Goal: Transaction & Acquisition: Purchase product/service

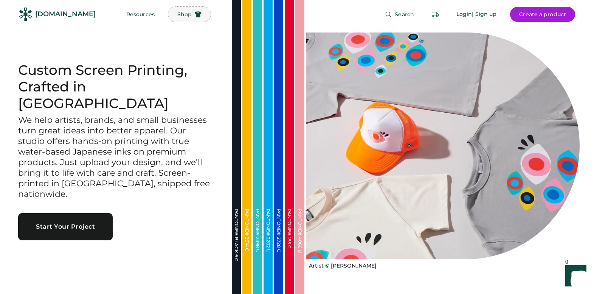
click at [177, 13] on span "Shop" at bounding box center [184, 14] width 14 height 5
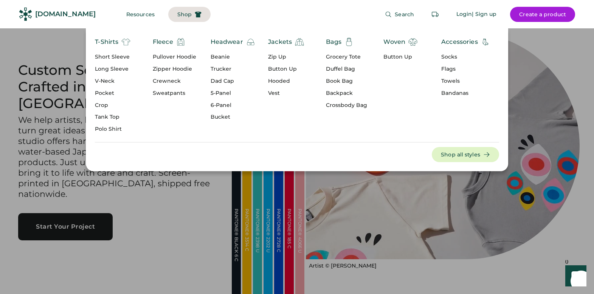
click at [113, 68] on div "Long Sleeve" at bounding box center [113, 69] width 36 height 8
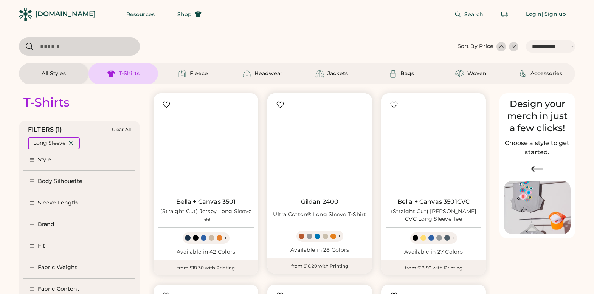
select select "*****"
select select "*"
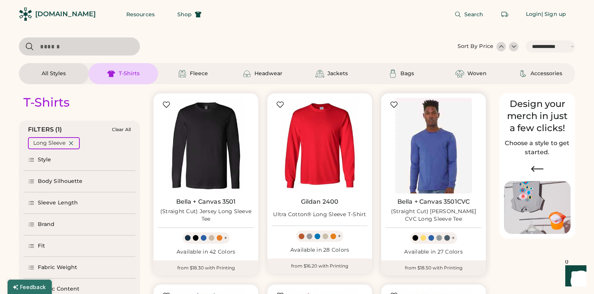
scroll to position [9, 0]
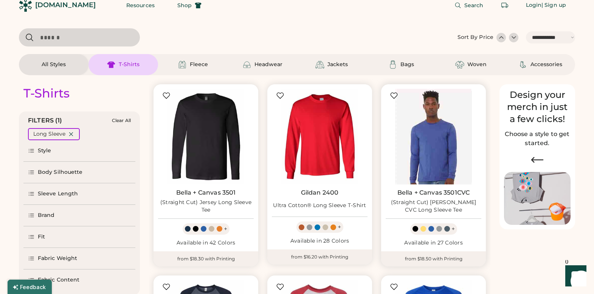
select select "*****"
select select "*"
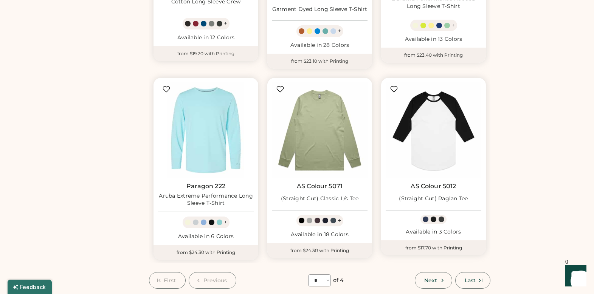
scroll to position [596, 0]
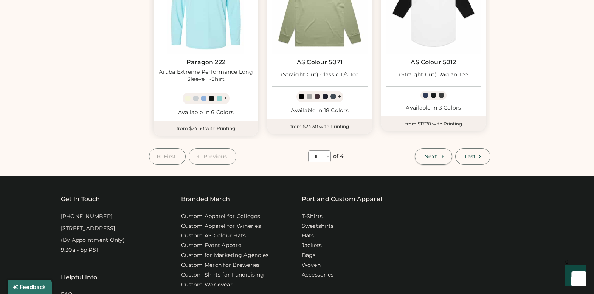
click at [438, 157] on button "Next" at bounding box center [433, 156] width 37 height 17
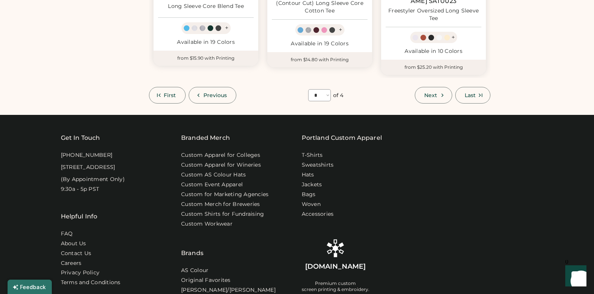
scroll to position [786, 0]
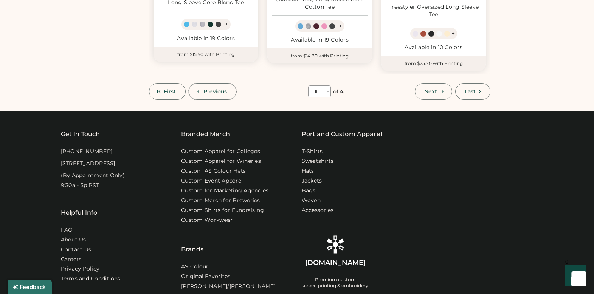
click at [218, 89] on span "Previous" at bounding box center [215, 91] width 24 height 5
select select "*"
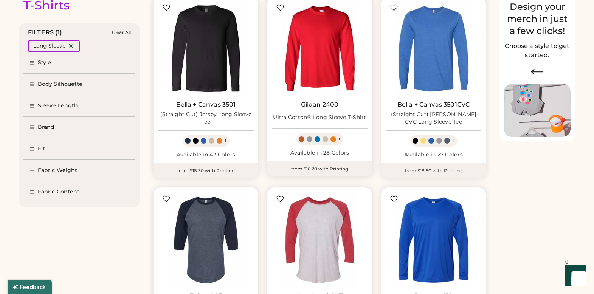
scroll to position [97, 0]
click at [219, 141] on div at bounding box center [220, 141] width 6 height 6
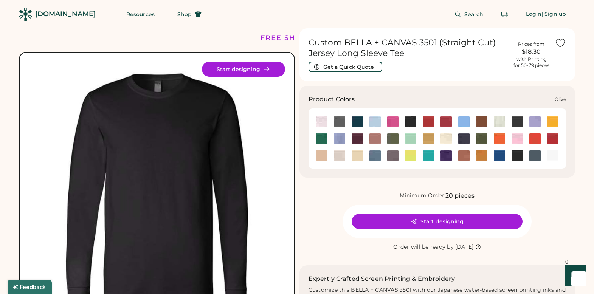
click at [480, 139] on img at bounding box center [481, 138] width 11 height 11
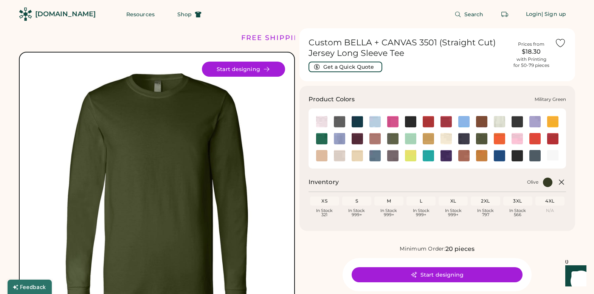
click at [391, 137] on img at bounding box center [392, 138] width 11 height 11
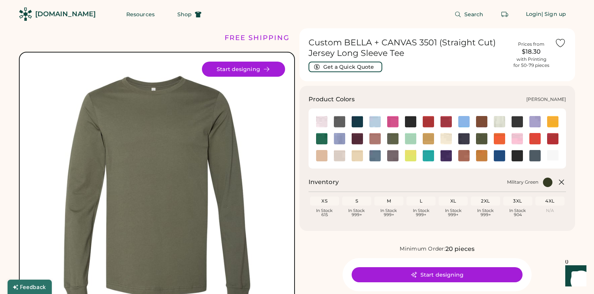
click at [324, 140] on img at bounding box center [321, 138] width 11 height 11
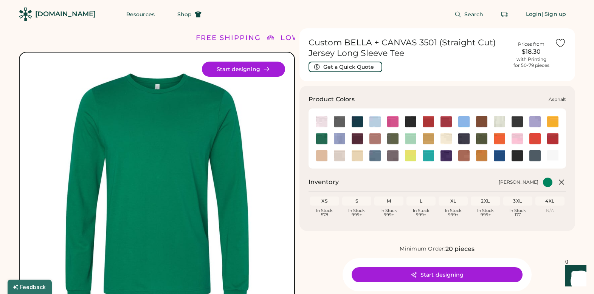
click at [338, 122] on img at bounding box center [339, 121] width 11 height 11
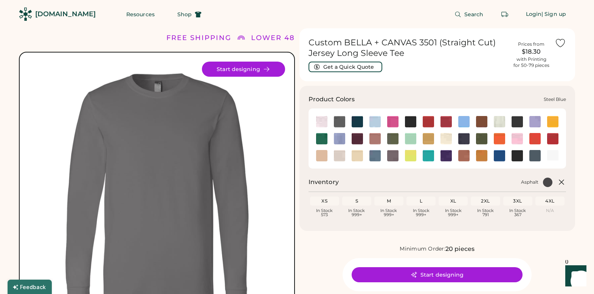
click at [374, 156] on img at bounding box center [374, 155] width 11 height 11
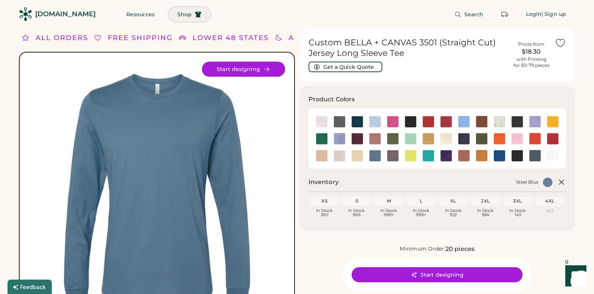
click at [177, 16] on span "Shop" at bounding box center [184, 14] width 14 height 5
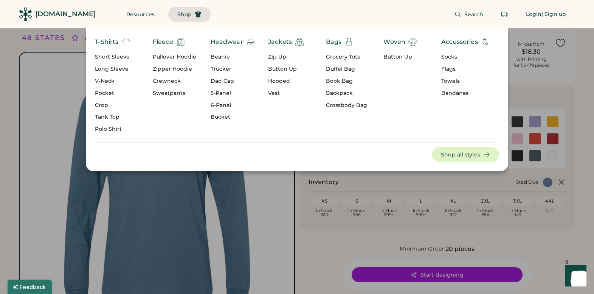
click at [278, 56] on div "Zip Up" at bounding box center [286, 57] width 36 height 8
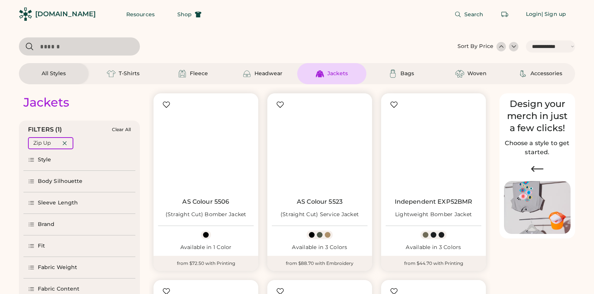
select select "*****"
select select "*"
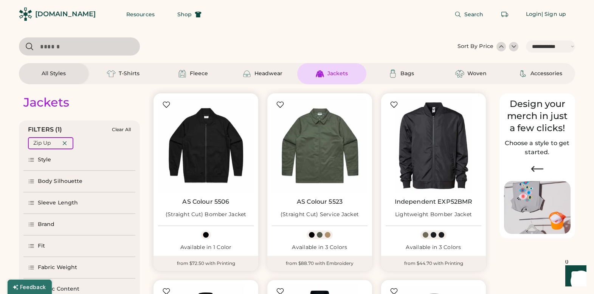
scroll to position [120, 0]
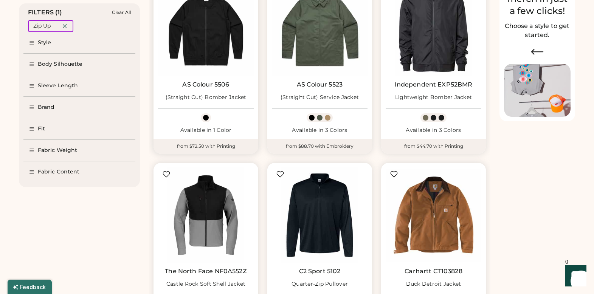
select select "*****"
select select "*"
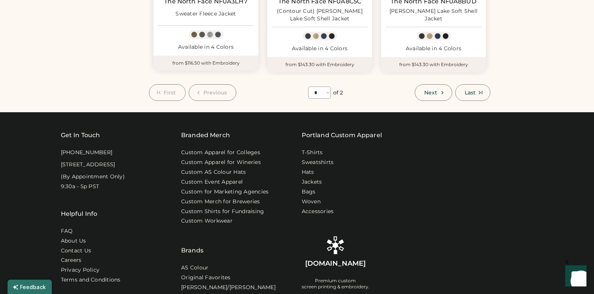
scroll to position [0, 0]
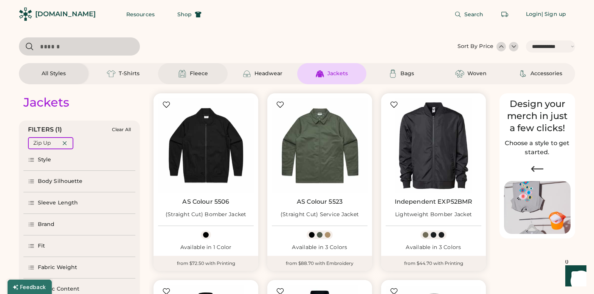
click at [180, 72] on img at bounding box center [182, 73] width 9 height 9
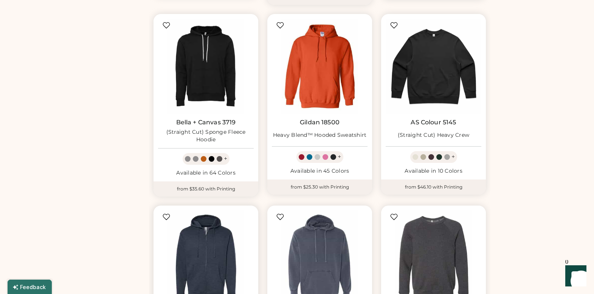
scroll to position [467, 0]
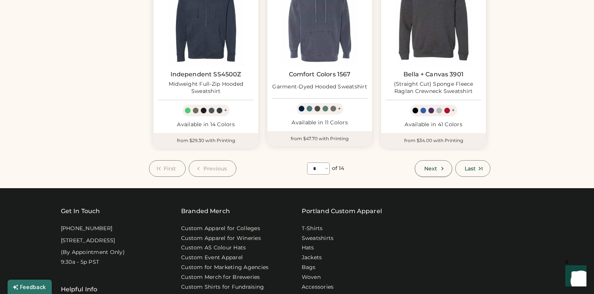
click at [432, 166] on span "Next" at bounding box center [430, 168] width 13 height 5
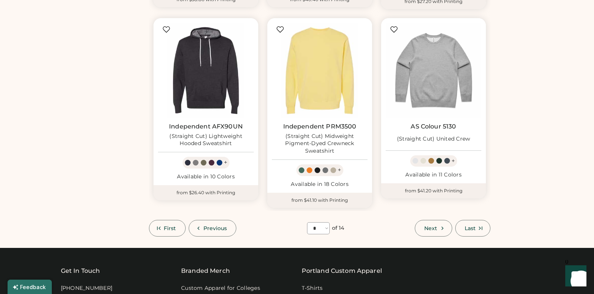
scroll to position [669, 0]
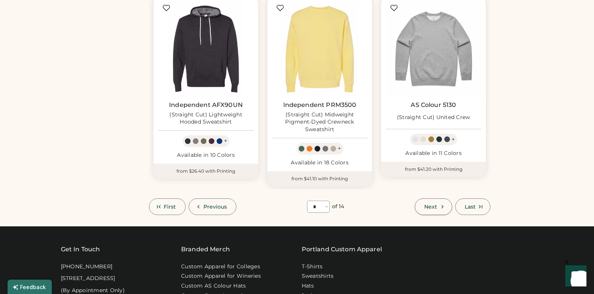
click at [434, 204] on span "Next" at bounding box center [430, 206] width 13 height 5
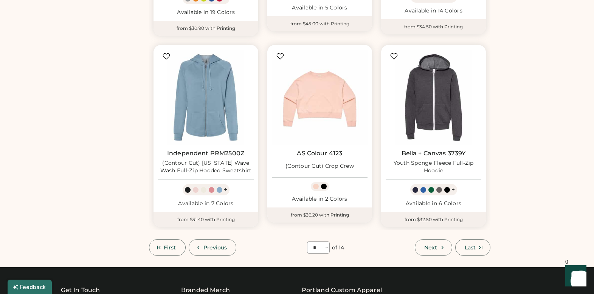
scroll to position [622, 0]
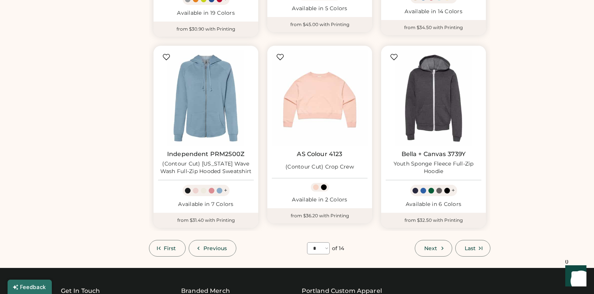
click at [428, 248] on span "Next" at bounding box center [430, 248] width 13 height 5
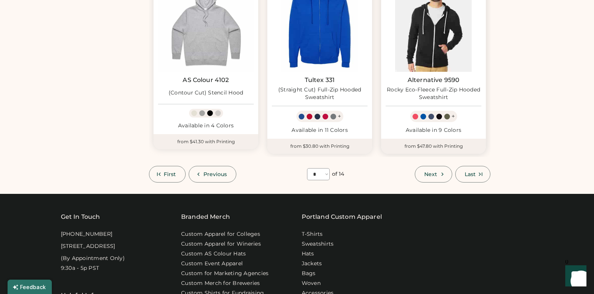
scroll to position [711, 0]
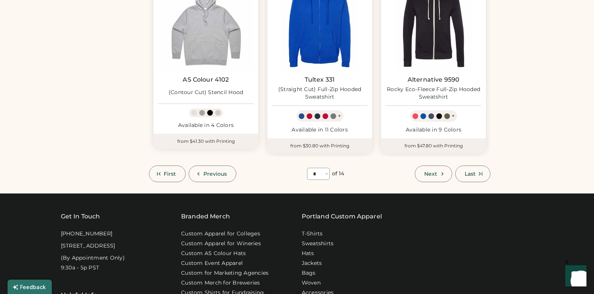
click at [428, 171] on span "Next" at bounding box center [430, 173] width 13 height 5
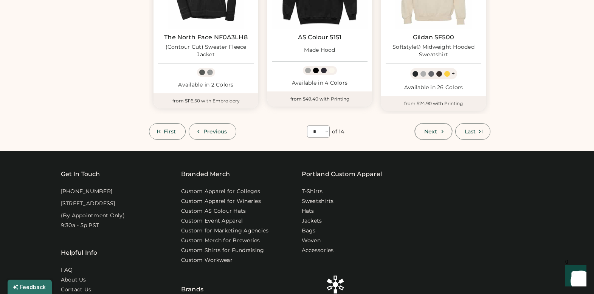
scroll to position [743, 0]
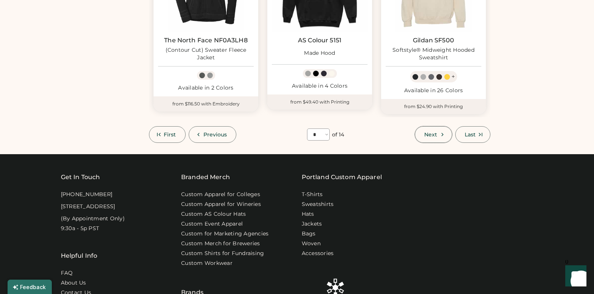
click at [442, 133] on icon at bounding box center [442, 134] width 7 height 7
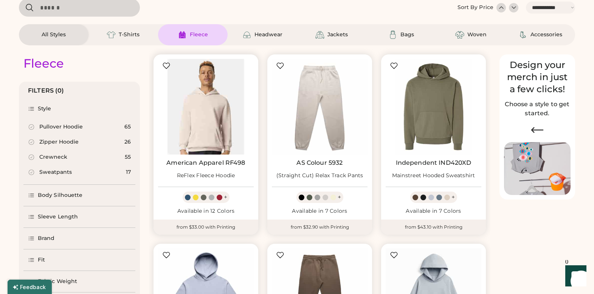
scroll to position [46, 0]
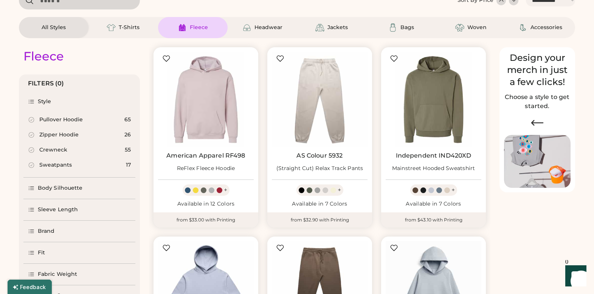
click at [53, 132] on div "Zipper Hoodie" at bounding box center [58, 135] width 39 height 8
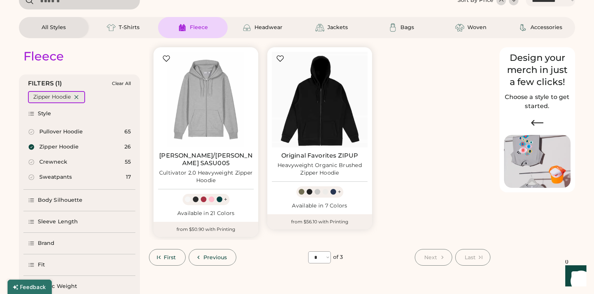
click at [79, 95] on icon at bounding box center [76, 97] width 7 height 7
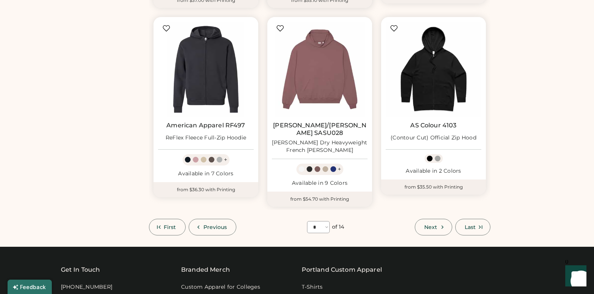
scroll to position [731, 0]
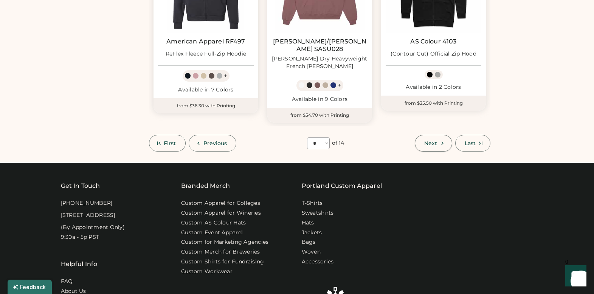
click at [435, 141] on span "Next" at bounding box center [430, 143] width 13 height 5
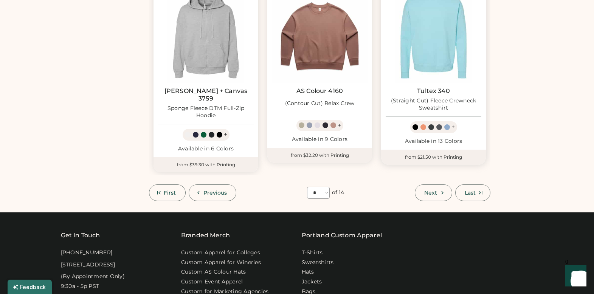
scroll to position [684, 0]
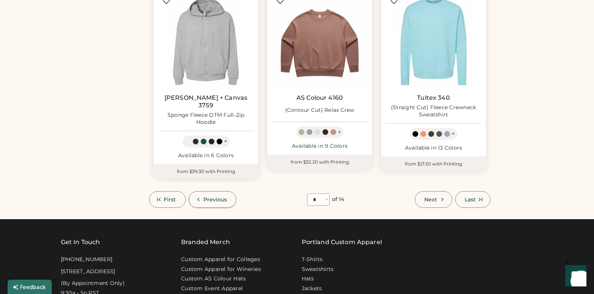
click at [216, 197] on span "Previous" at bounding box center [215, 199] width 24 height 5
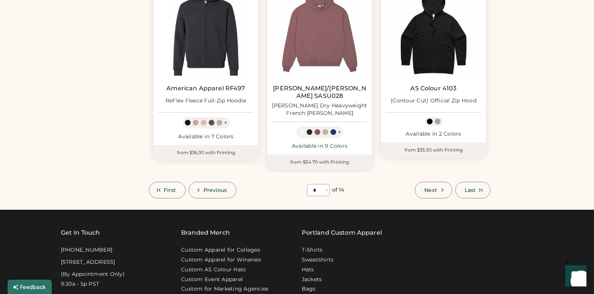
click at [216, 188] on span "Previous" at bounding box center [215, 190] width 24 height 5
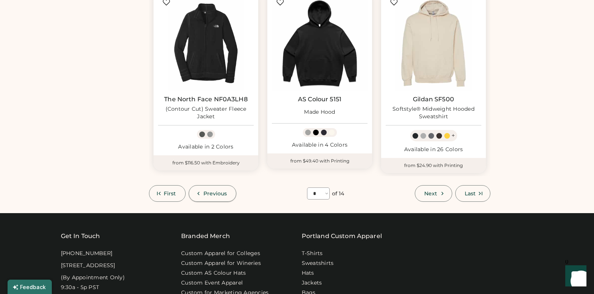
click at [217, 191] on span "Previous" at bounding box center [215, 193] width 24 height 5
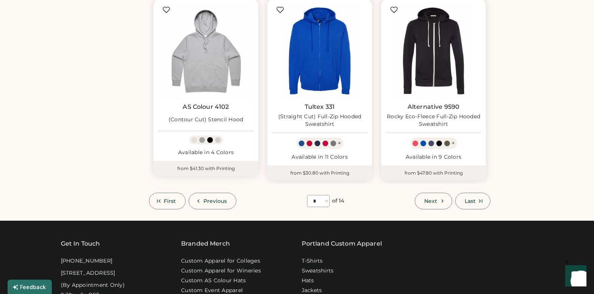
click at [217, 193] on button "Previous" at bounding box center [213, 201] width 48 height 17
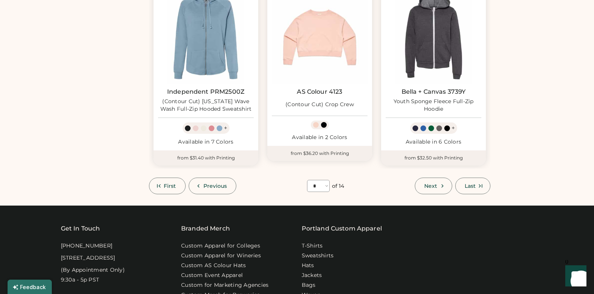
click at [217, 190] on button "Previous" at bounding box center [213, 186] width 48 height 17
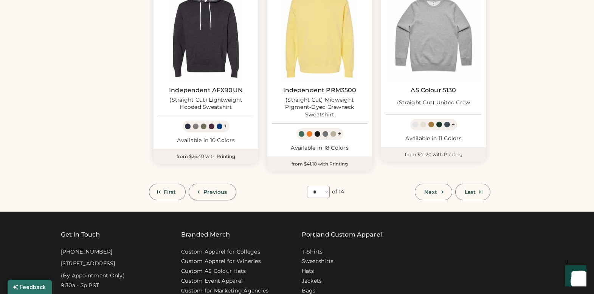
click at [217, 190] on button "Previous" at bounding box center [213, 192] width 48 height 17
select select "*"
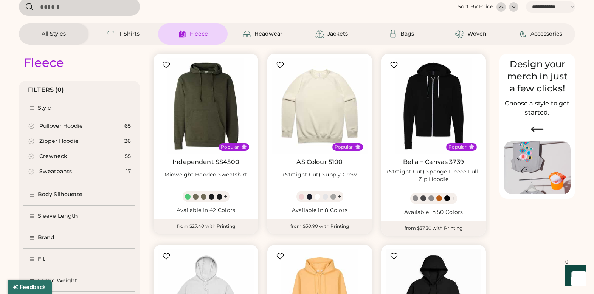
scroll to position [0, 0]
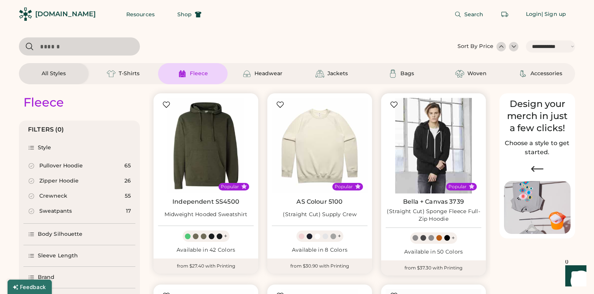
click at [443, 116] on img at bounding box center [434, 146] width 96 height 96
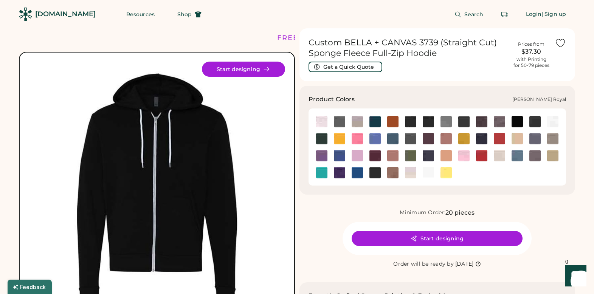
click at [341, 153] on img at bounding box center [339, 155] width 11 height 11
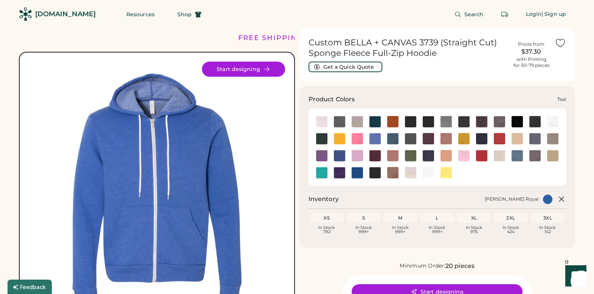
click at [321, 172] on img at bounding box center [321, 172] width 11 height 11
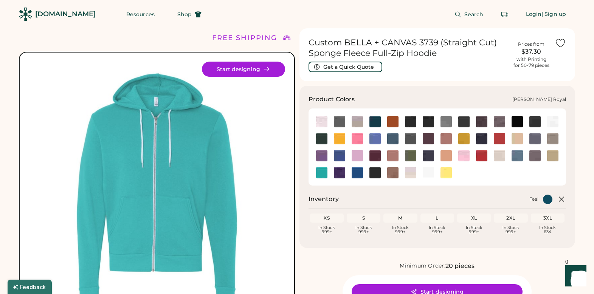
click at [343, 155] on img at bounding box center [339, 155] width 11 height 11
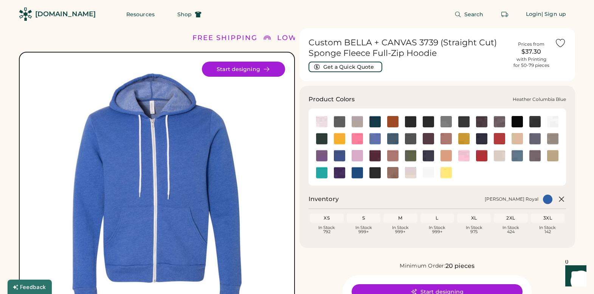
click at [374, 138] on img at bounding box center [374, 138] width 11 height 11
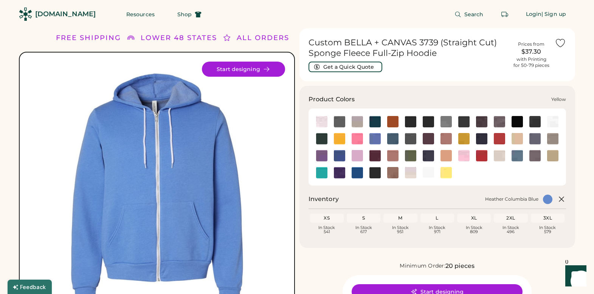
click at [446, 172] on img at bounding box center [446, 172] width 11 height 11
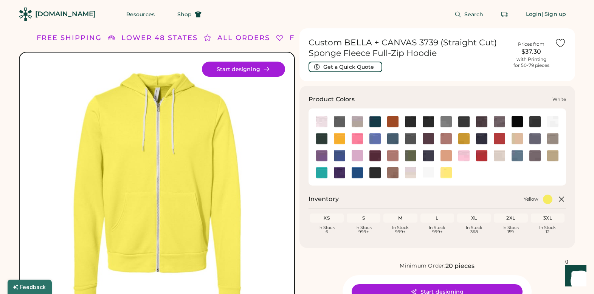
click at [429, 172] on img at bounding box center [428, 172] width 11 height 11
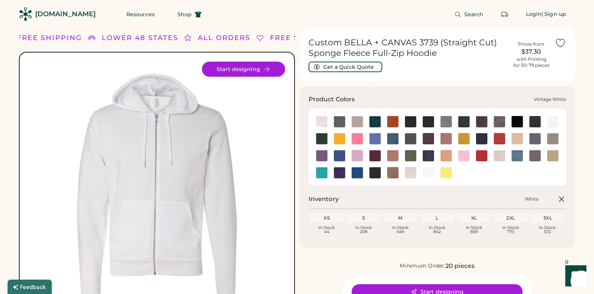
click at [407, 172] on img at bounding box center [410, 172] width 11 height 11
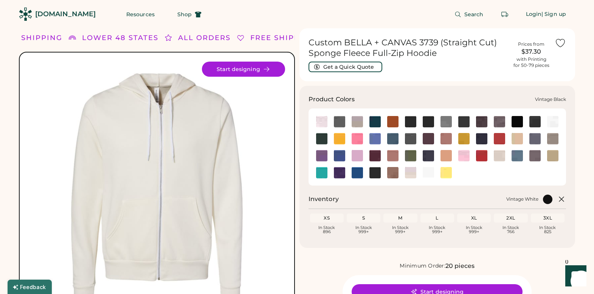
click at [376, 174] on img at bounding box center [374, 172] width 11 height 11
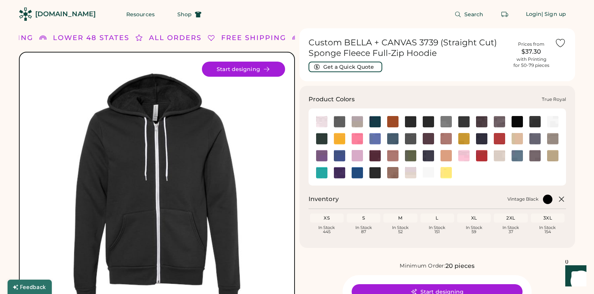
click at [354, 174] on img at bounding box center [357, 172] width 11 height 11
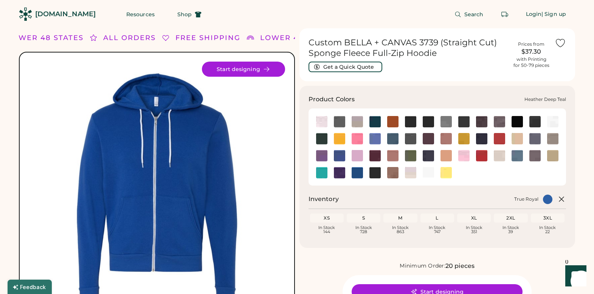
click at [391, 138] on img at bounding box center [392, 138] width 11 height 11
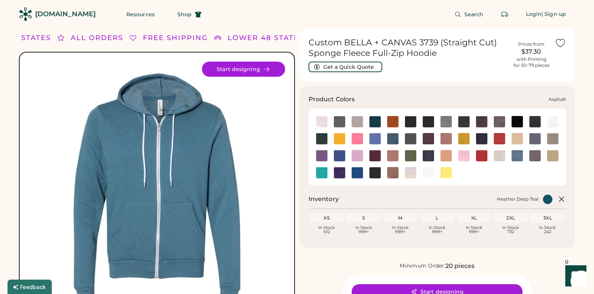
click at [341, 121] on img at bounding box center [339, 121] width 11 height 11
click at [321, 157] on img at bounding box center [321, 155] width 11 height 11
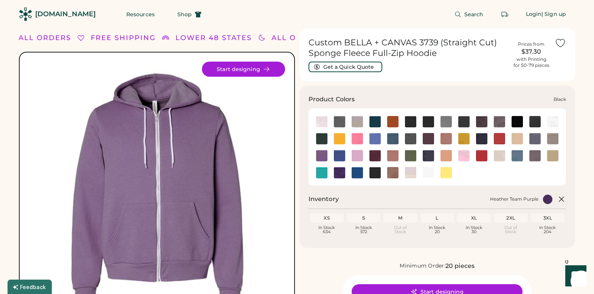
click at [410, 121] on img at bounding box center [410, 121] width 11 height 11
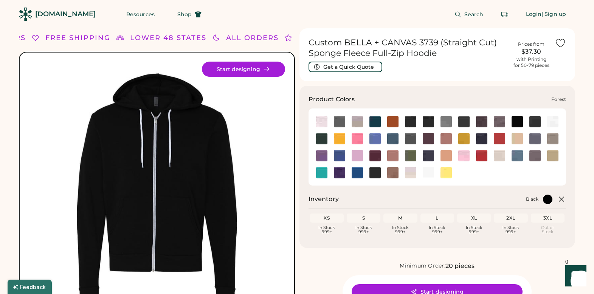
click at [320, 140] on img at bounding box center [321, 138] width 11 height 11
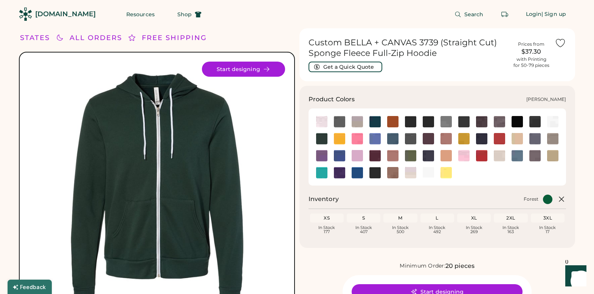
click at [482, 139] on img at bounding box center [481, 138] width 11 height 11
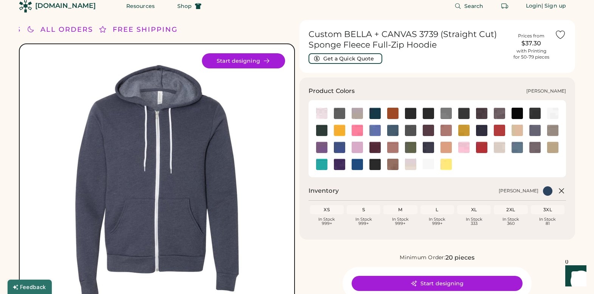
scroll to position [10, 0]
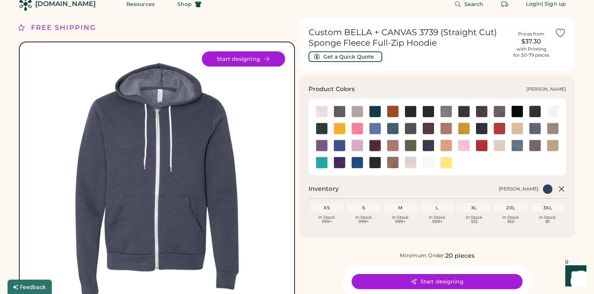
click at [536, 129] on img at bounding box center [534, 128] width 11 height 11
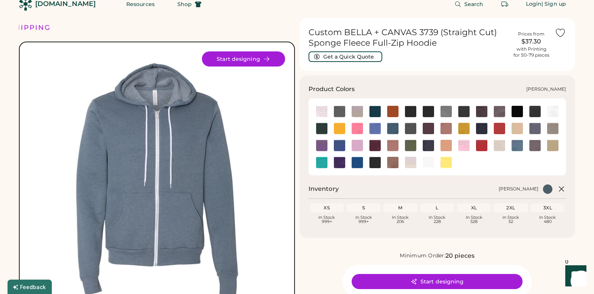
click at [482, 129] on img at bounding box center [481, 128] width 11 height 11
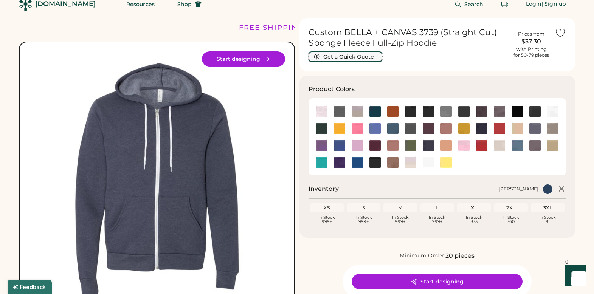
click at [355, 53] on button "Get a Quick Quote" at bounding box center [346, 56] width 74 height 11
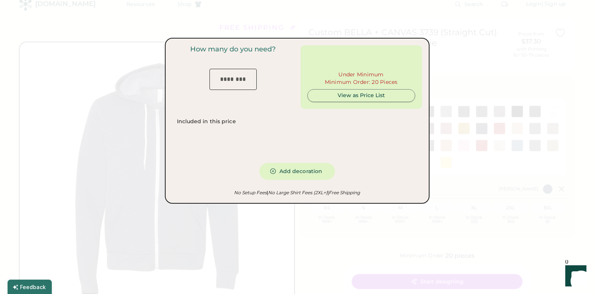
type input "***"
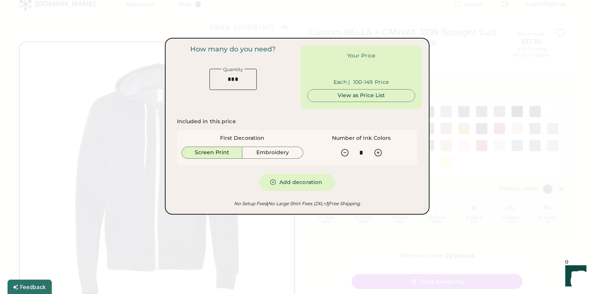
type input "******"
drag, startPoint x: 243, startPoint y: 78, endPoint x: 225, endPoint y: 78, distance: 17.8
click at [225, 78] on input "input" at bounding box center [233, 79] width 47 height 21
type input "*"
type input "******"
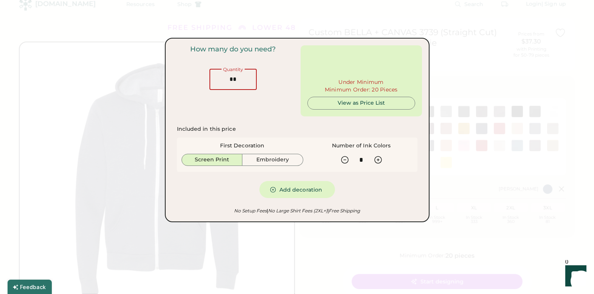
type input "**"
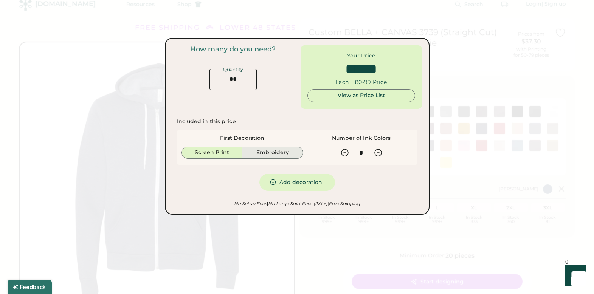
click at [272, 153] on button "Embroidery" at bounding box center [272, 153] width 61 height 12
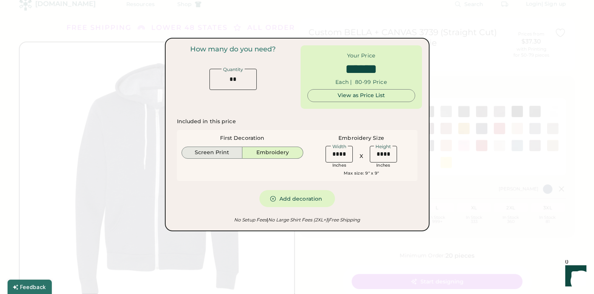
click at [216, 153] on button "Screen Print" at bounding box center [212, 153] width 61 height 12
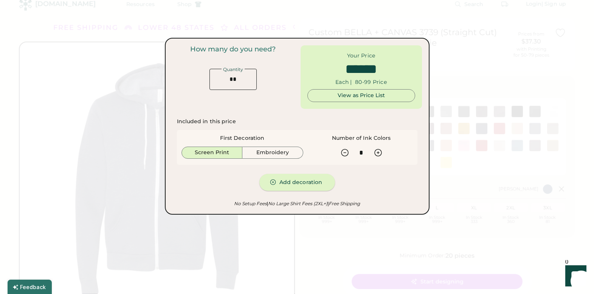
click at [298, 181] on button "Add decoration" at bounding box center [297, 182] width 76 height 17
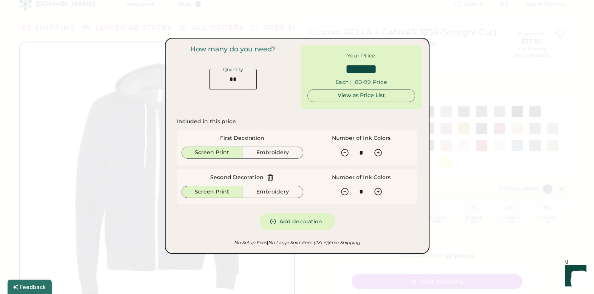
click at [272, 178] on icon at bounding box center [271, 178] width 8 height 8
type input "******"
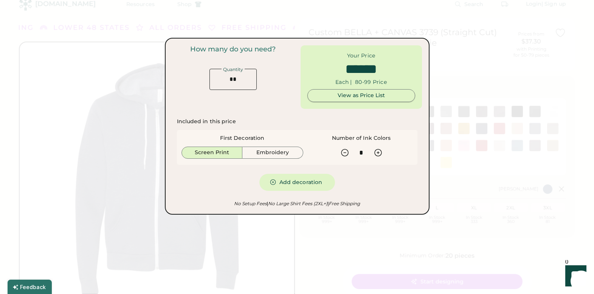
click at [367, 96] on div "View as Price List" at bounding box center [361, 96] width 95 height 8
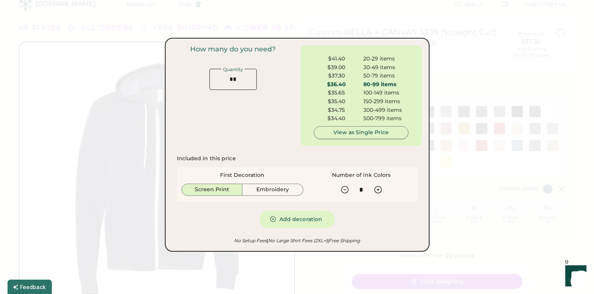
click at [355, 130] on div "View as Single Price" at bounding box center [361, 133] width 82 height 8
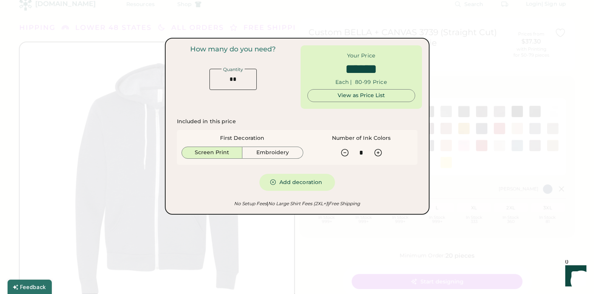
click at [470, 195] on div at bounding box center [297, 147] width 594 height 294
